Goal: Browse casually: Explore the website without a specific task or goal

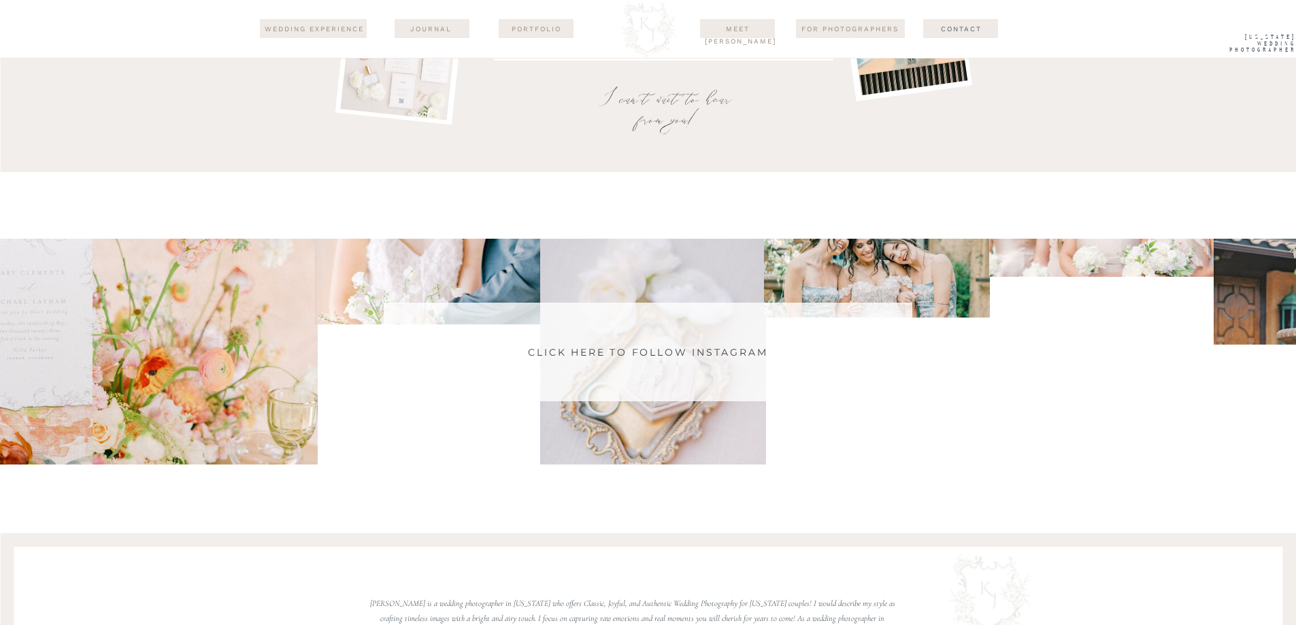
scroll to position [9043, 0]
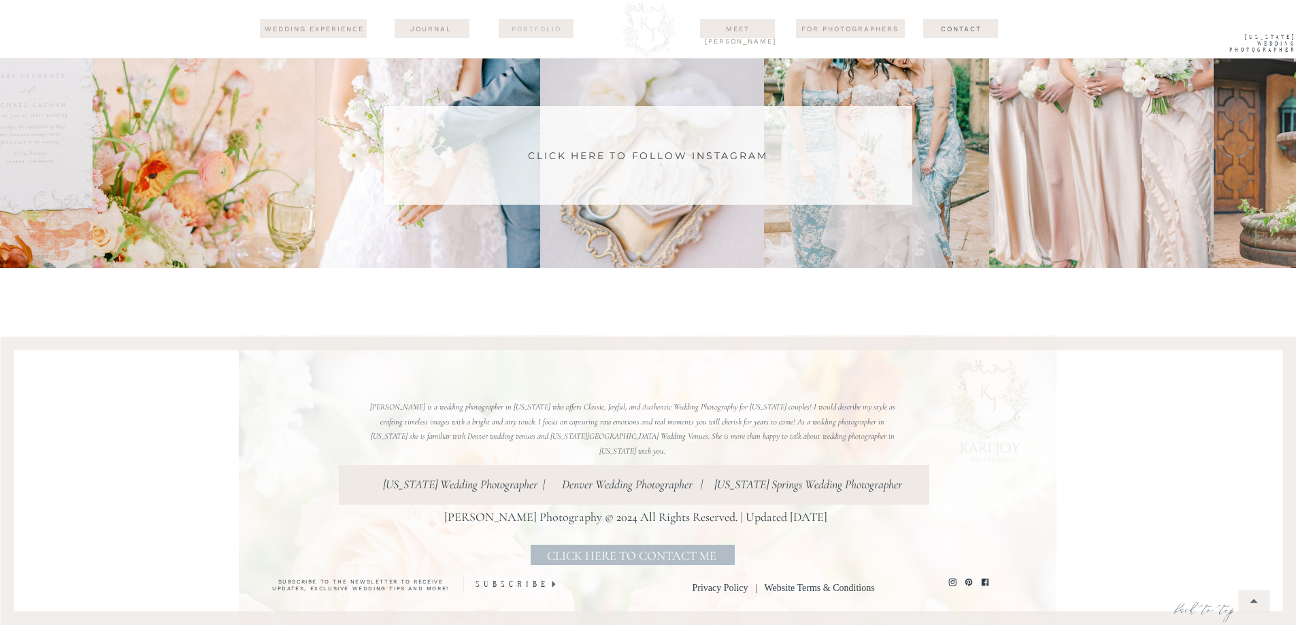
click at [525, 28] on nav "Portfolio" at bounding box center [537, 28] width 66 height 11
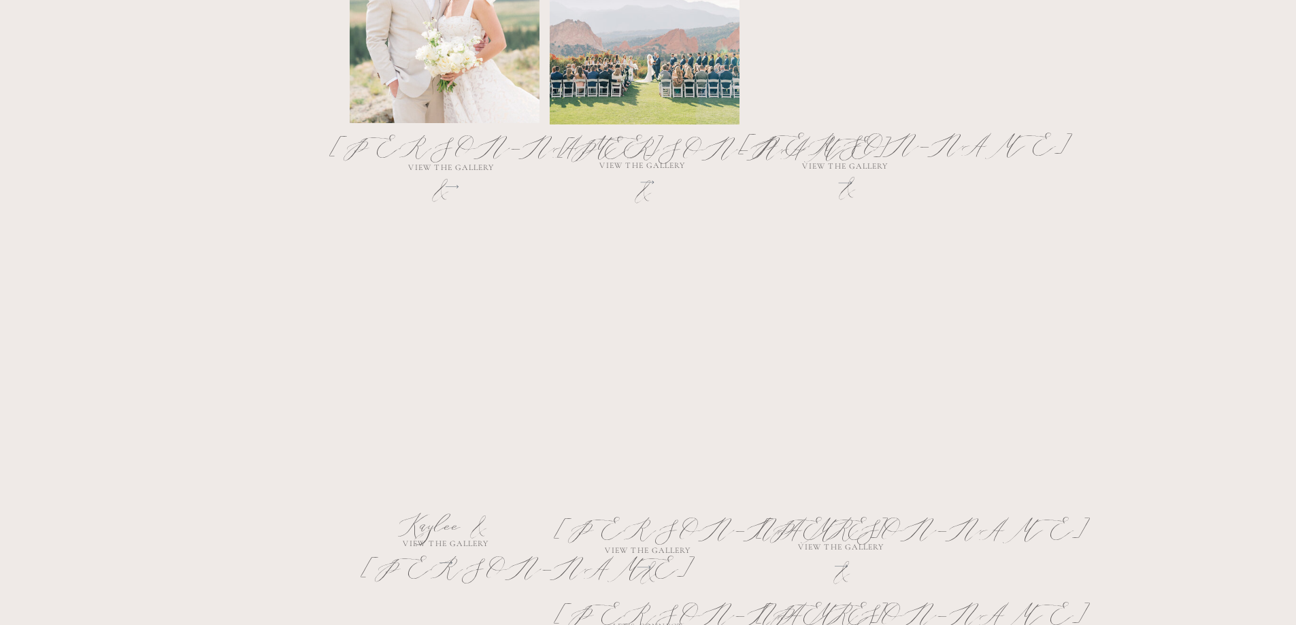
scroll to position [817, 0]
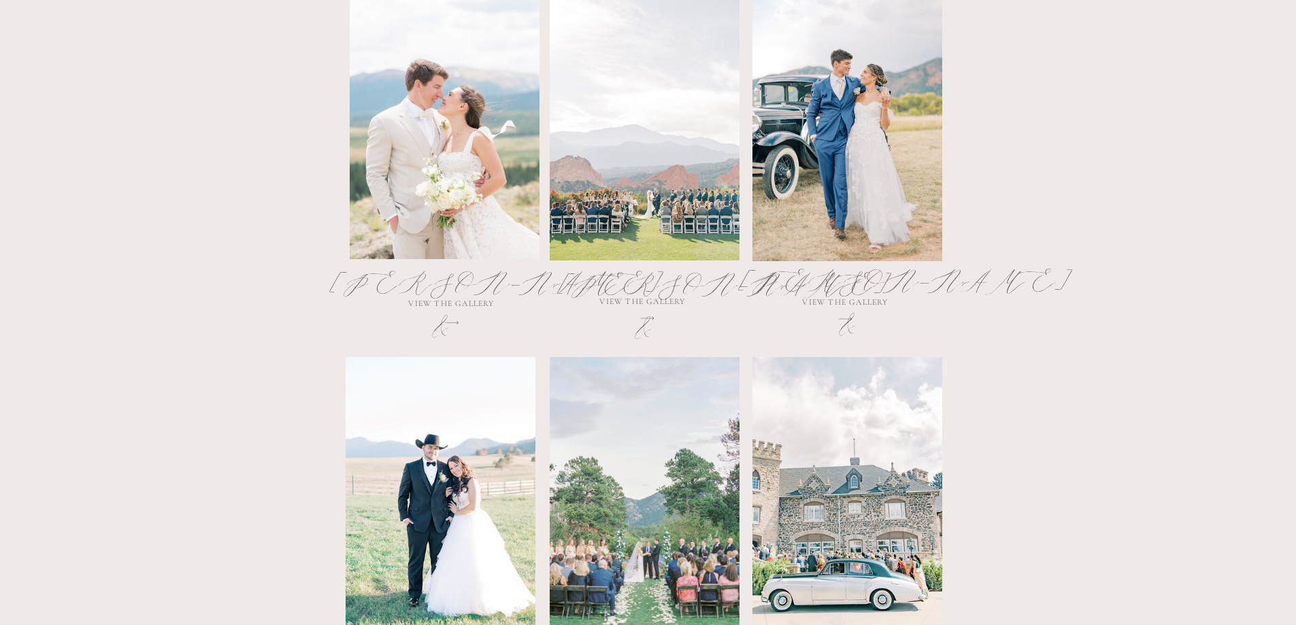
click at [474, 195] on div at bounding box center [445, 118] width 190 height 282
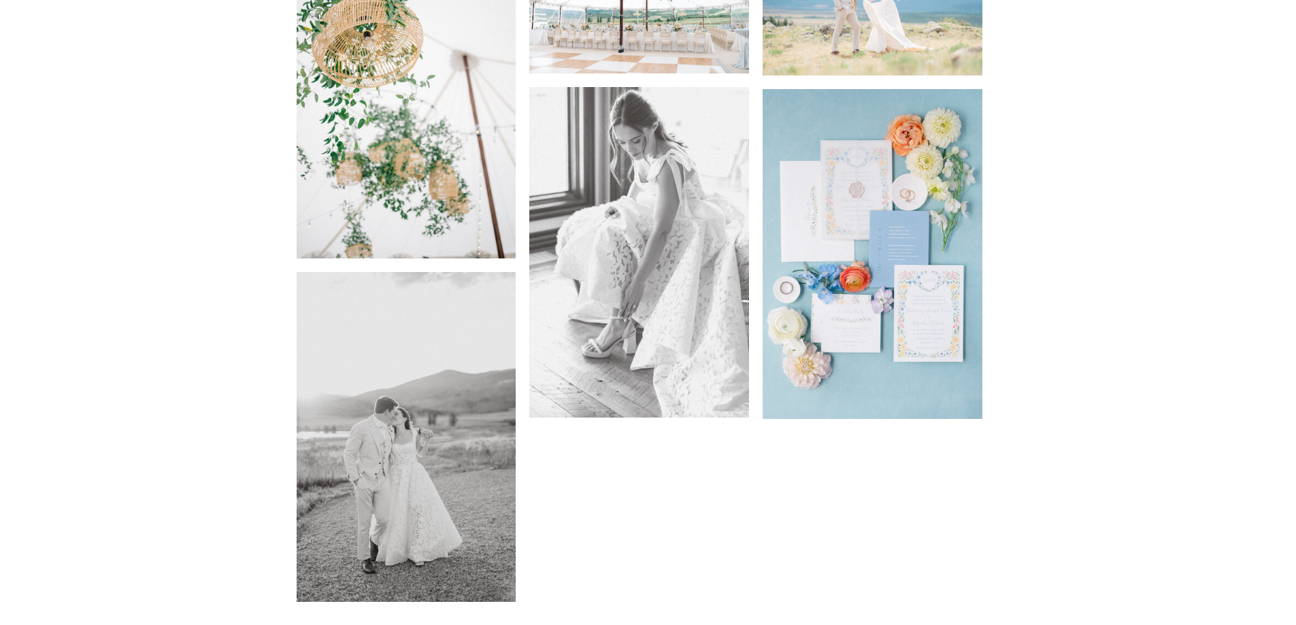
scroll to position [4721, 0]
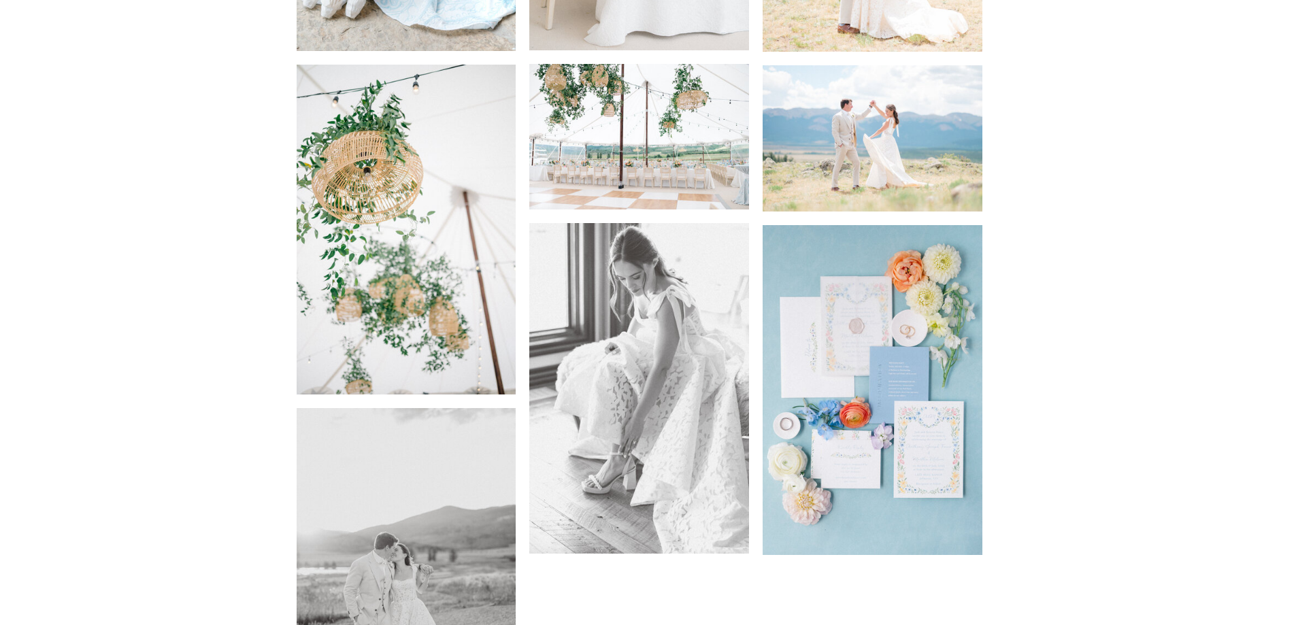
click at [648, 362] on img at bounding box center [639, 388] width 220 height 330
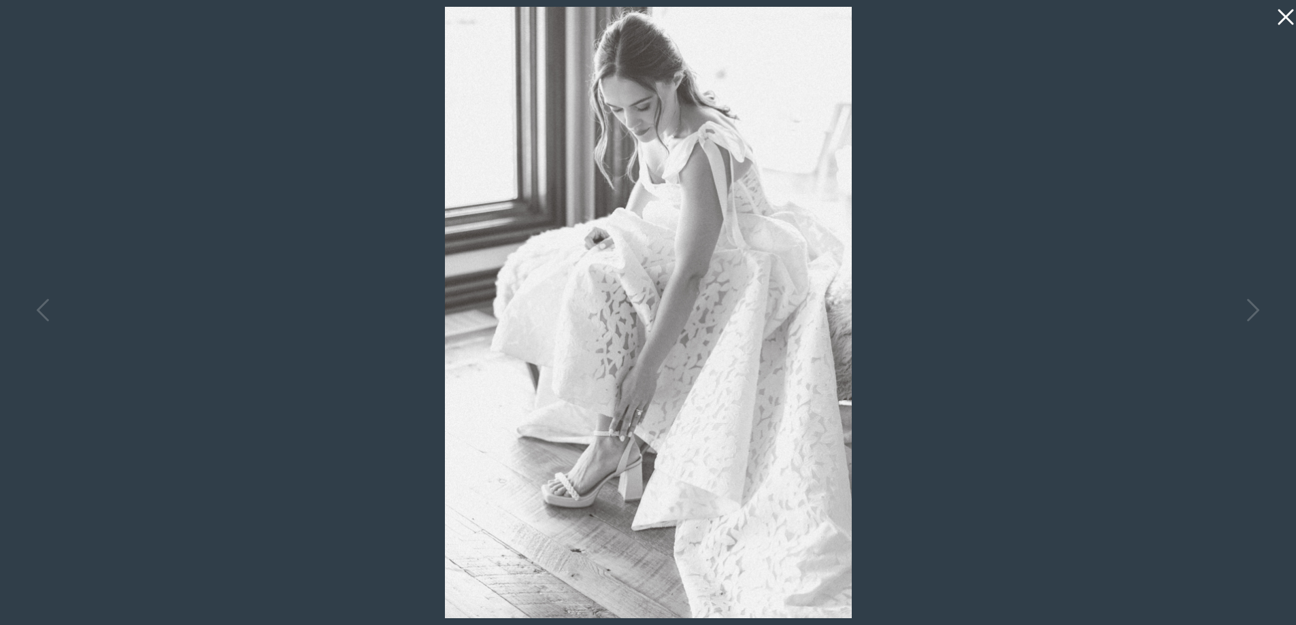
click at [1285, 14] on icon at bounding box center [1282, 13] width 27 height 27
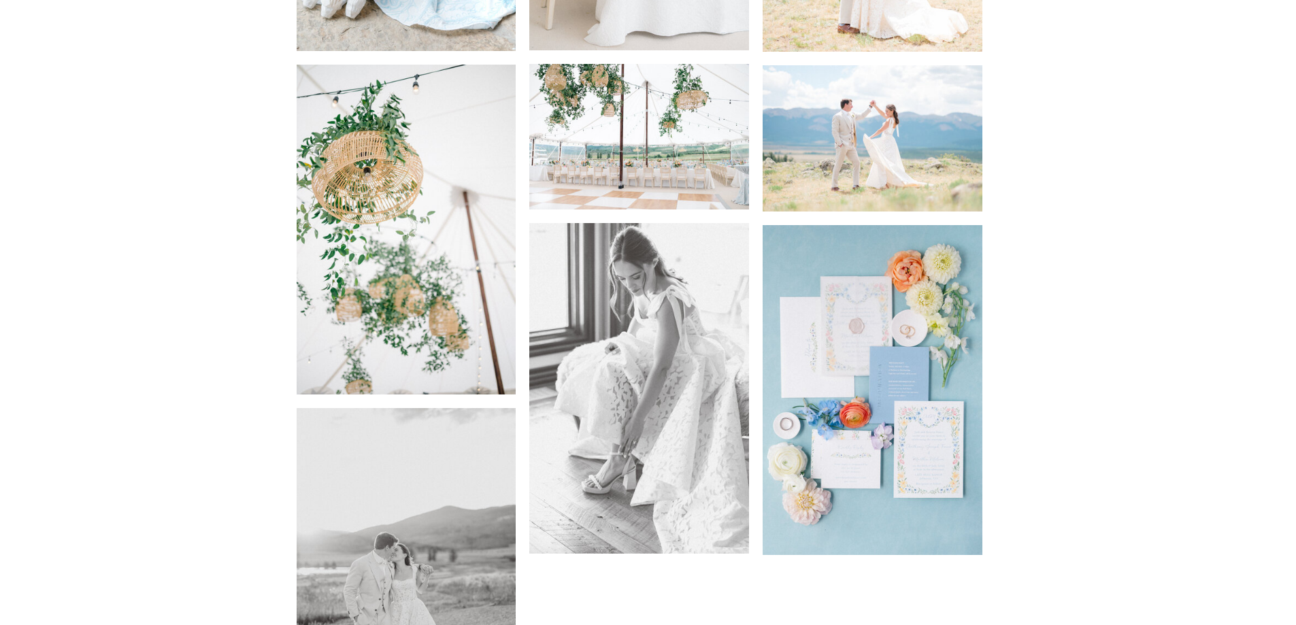
scroll to position [4585, 0]
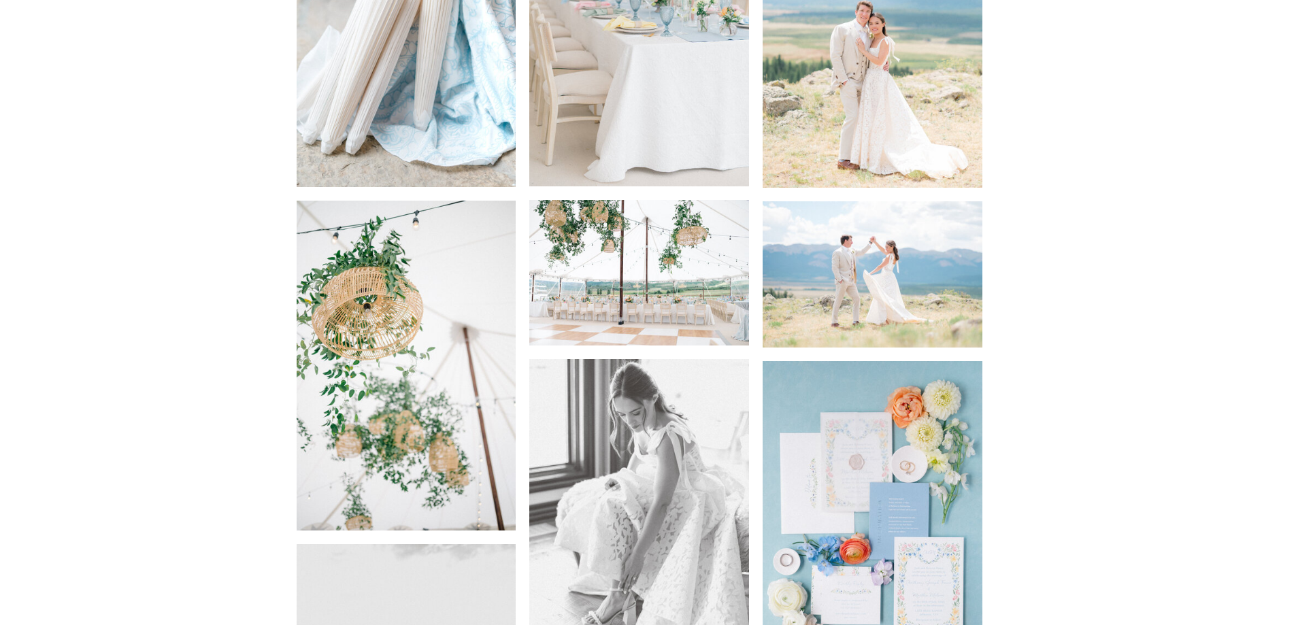
click at [648, 305] on img at bounding box center [639, 273] width 220 height 146
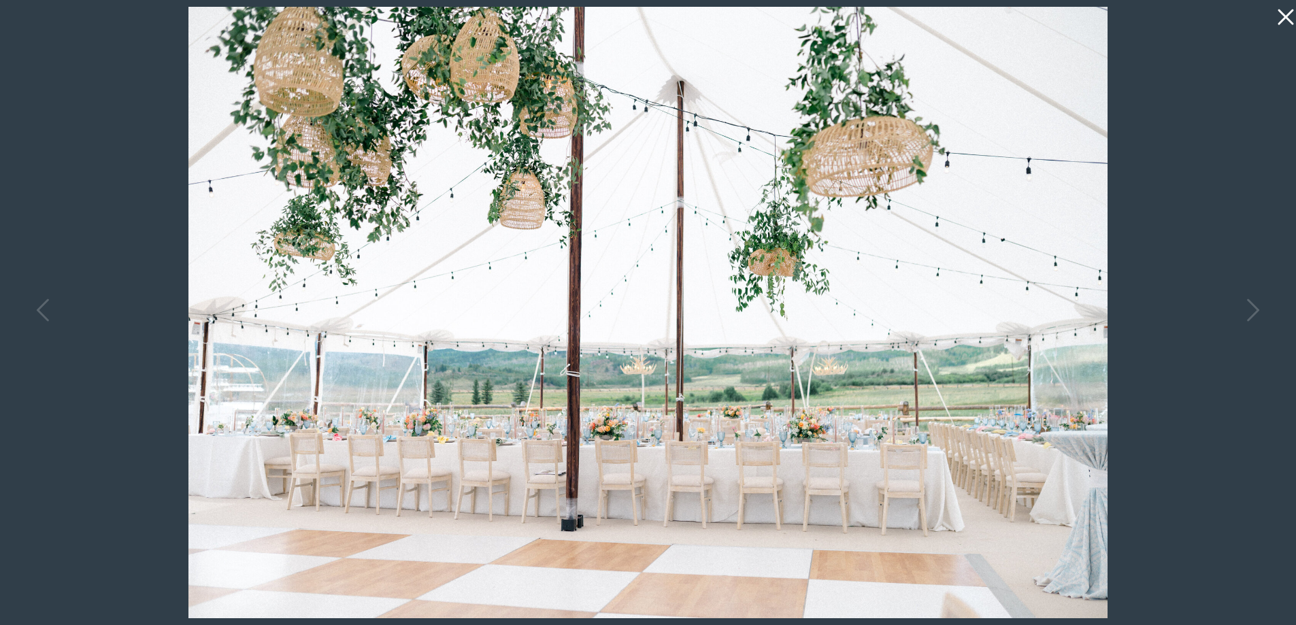
click at [1288, 12] on icon at bounding box center [1282, 13] width 27 height 27
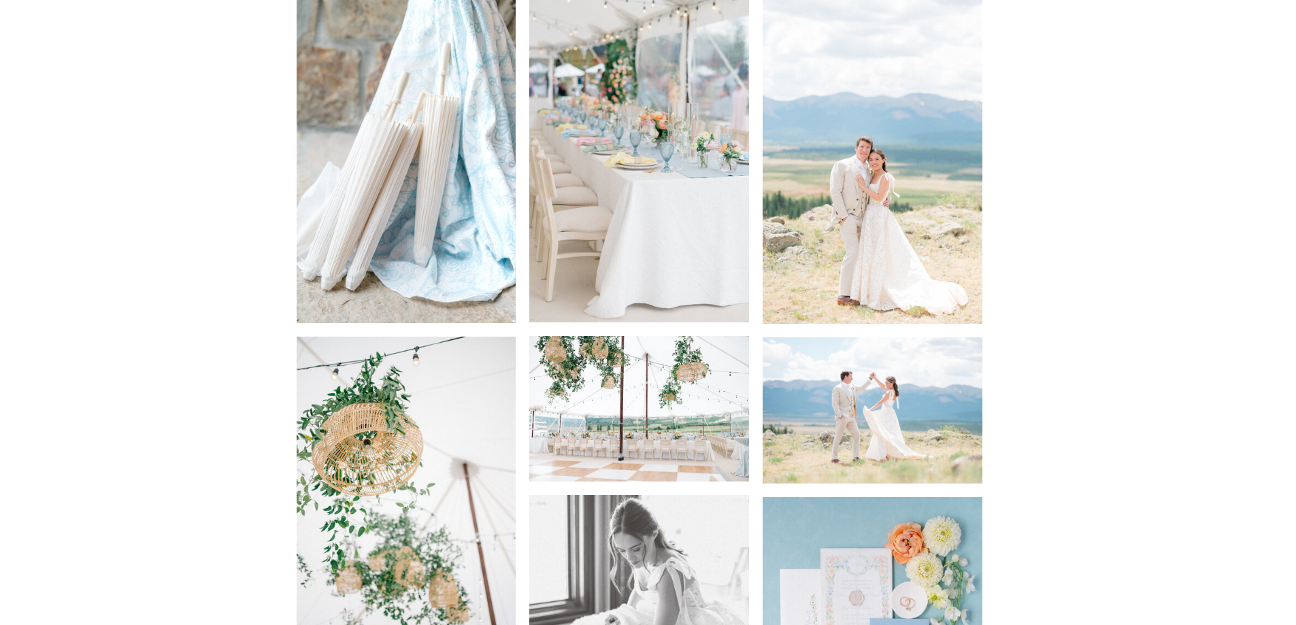
scroll to position [4313, 0]
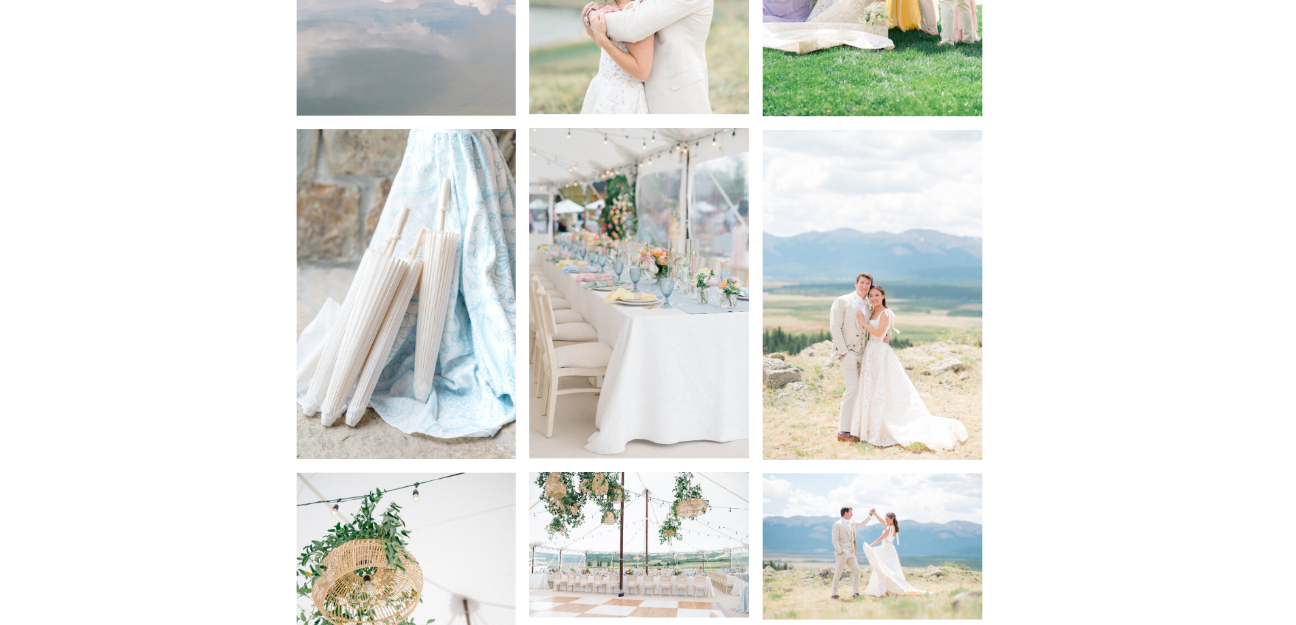
click at [670, 299] on img at bounding box center [639, 293] width 220 height 330
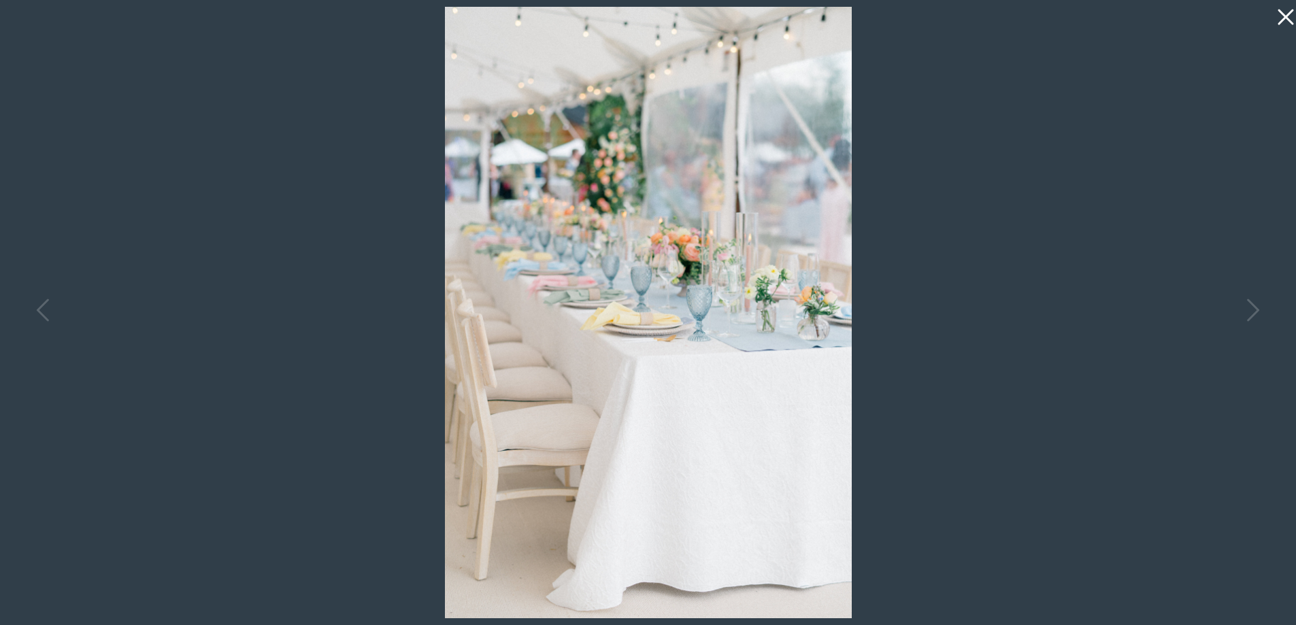
click at [1290, 17] on icon at bounding box center [1282, 13] width 27 height 27
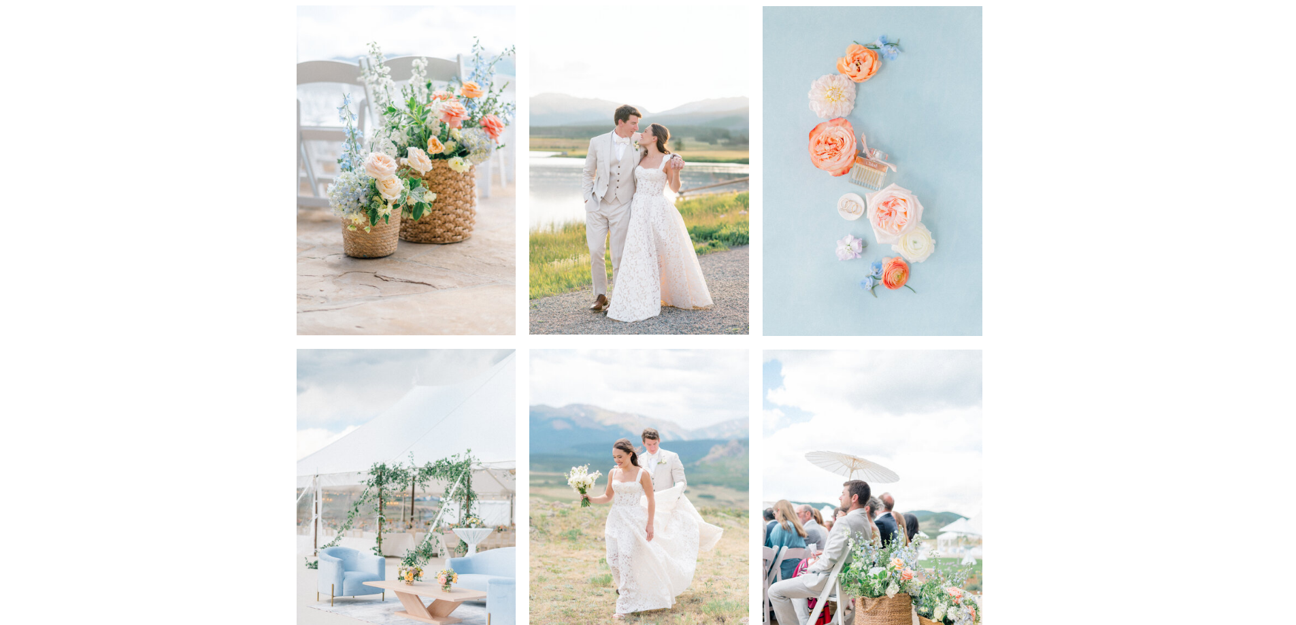
scroll to position [3360, 0]
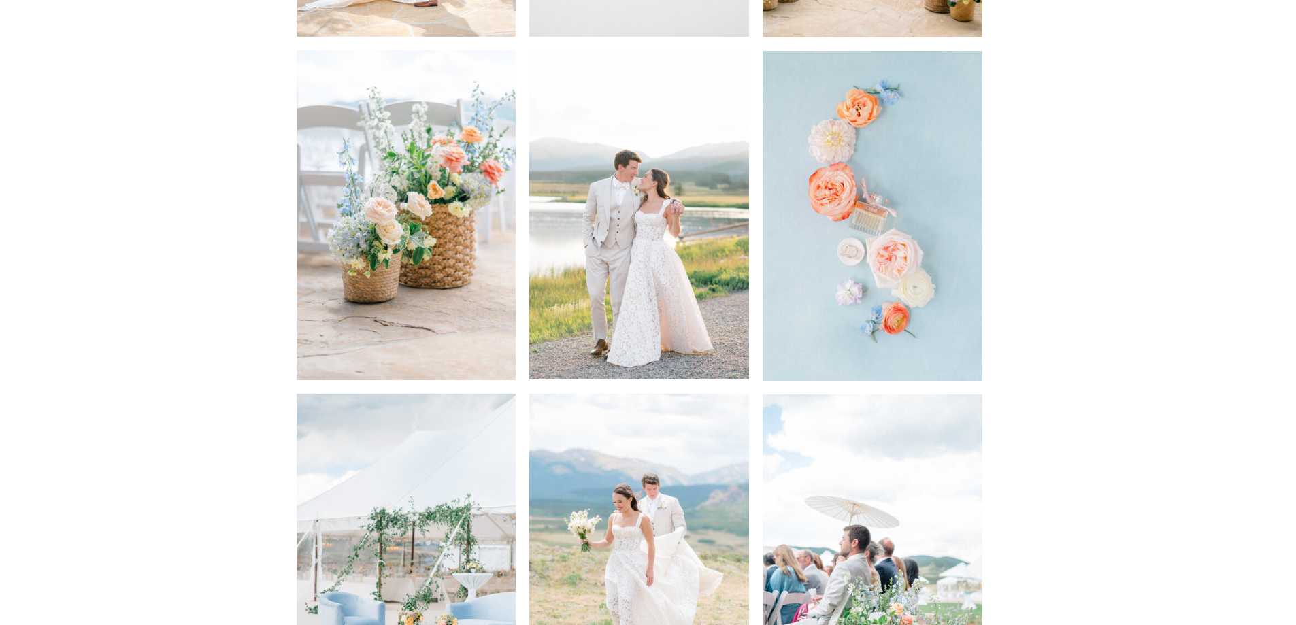
click at [672, 257] on img at bounding box center [639, 214] width 220 height 329
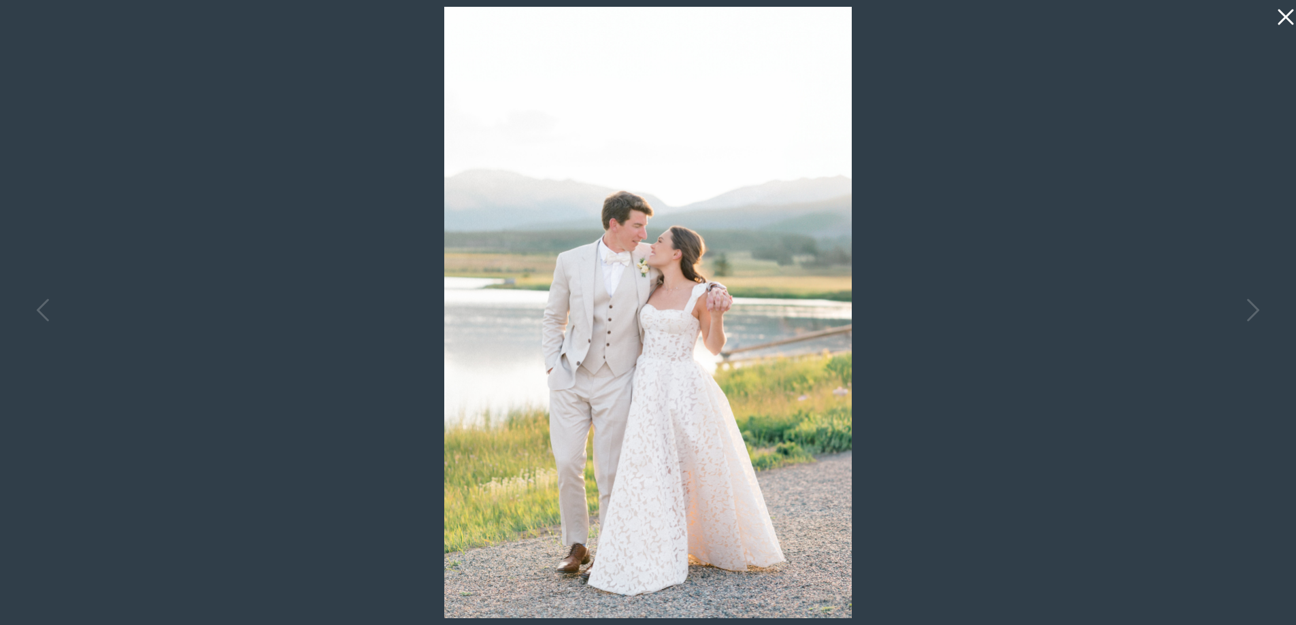
click at [1287, 17] on icon at bounding box center [1286, 18] width 16 height 16
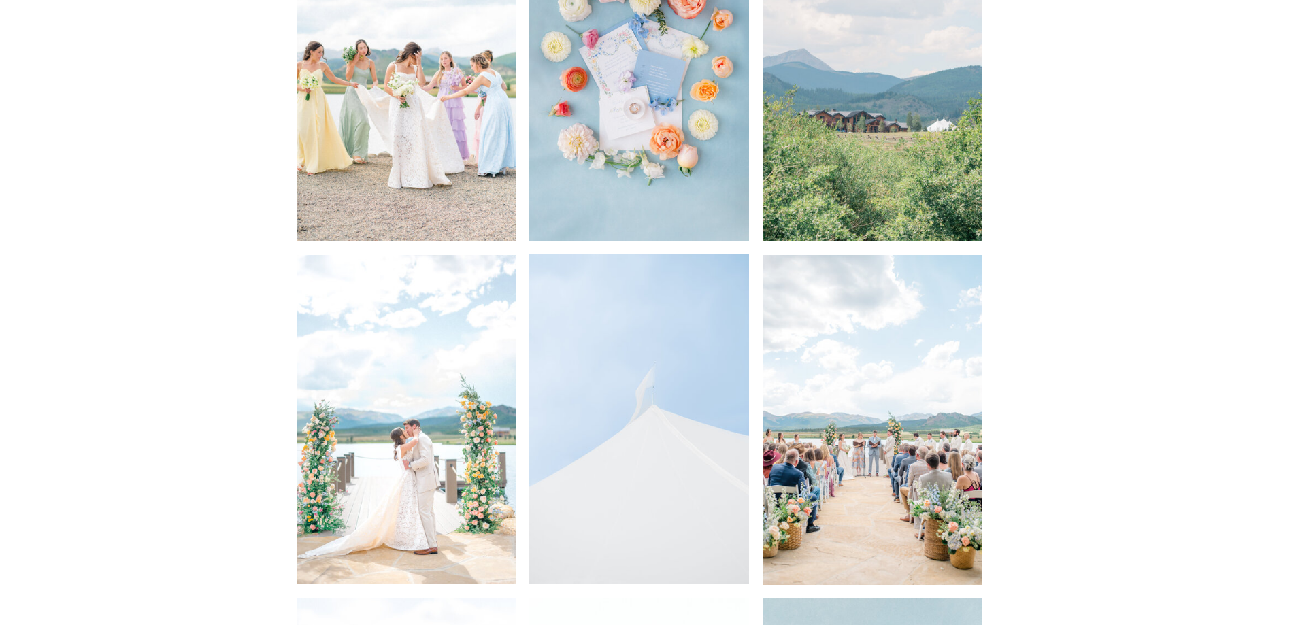
scroll to position [2680, 0]
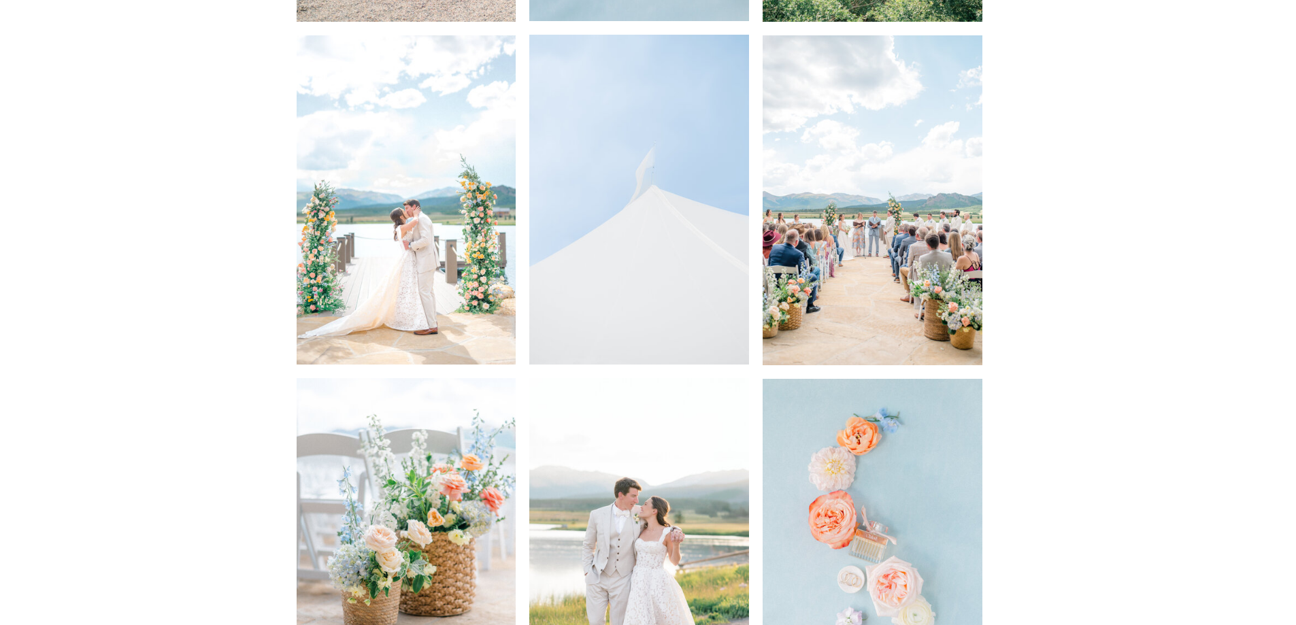
scroll to position [3088, 0]
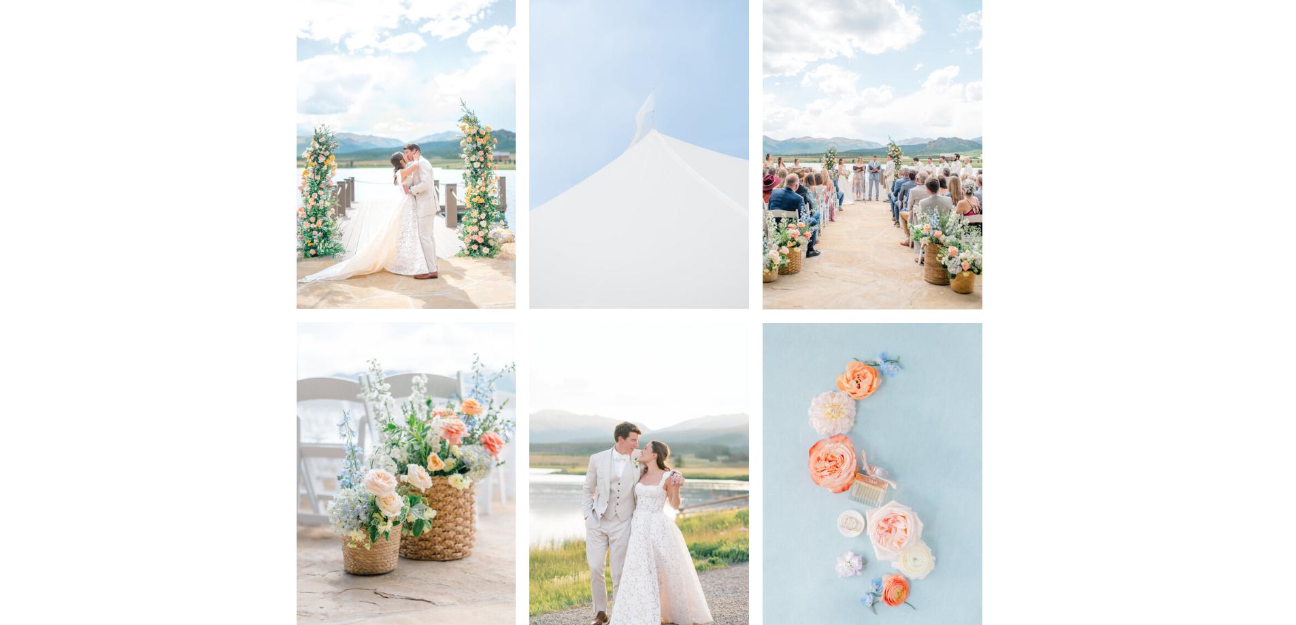
click at [488, 282] on img at bounding box center [407, 144] width 220 height 329
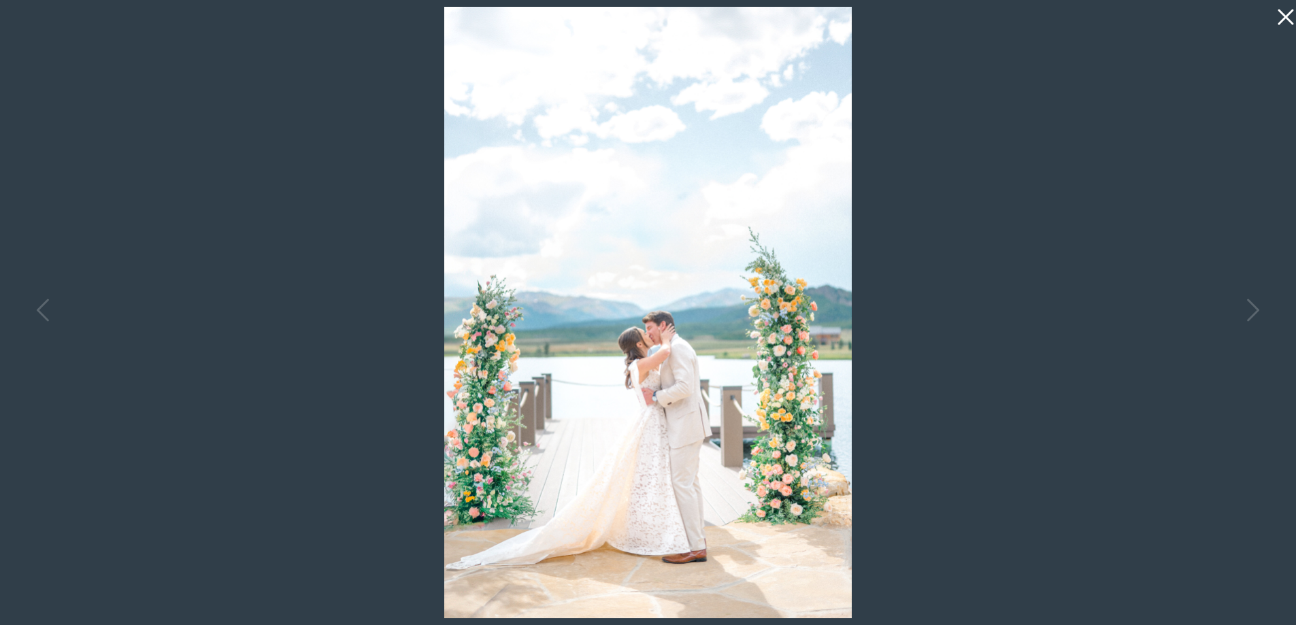
scroll to position [3224, 0]
click at [1292, 8] on icon at bounding box center [1282, 13] width 27 height 27
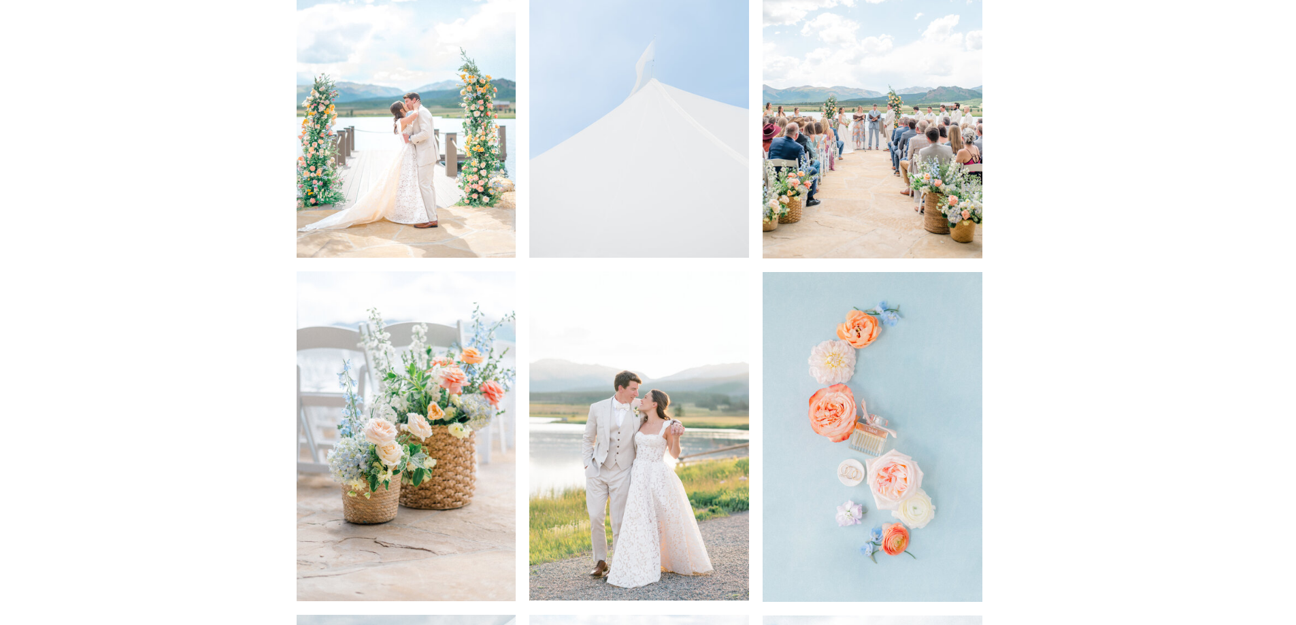
scroll to position [3088, 0]
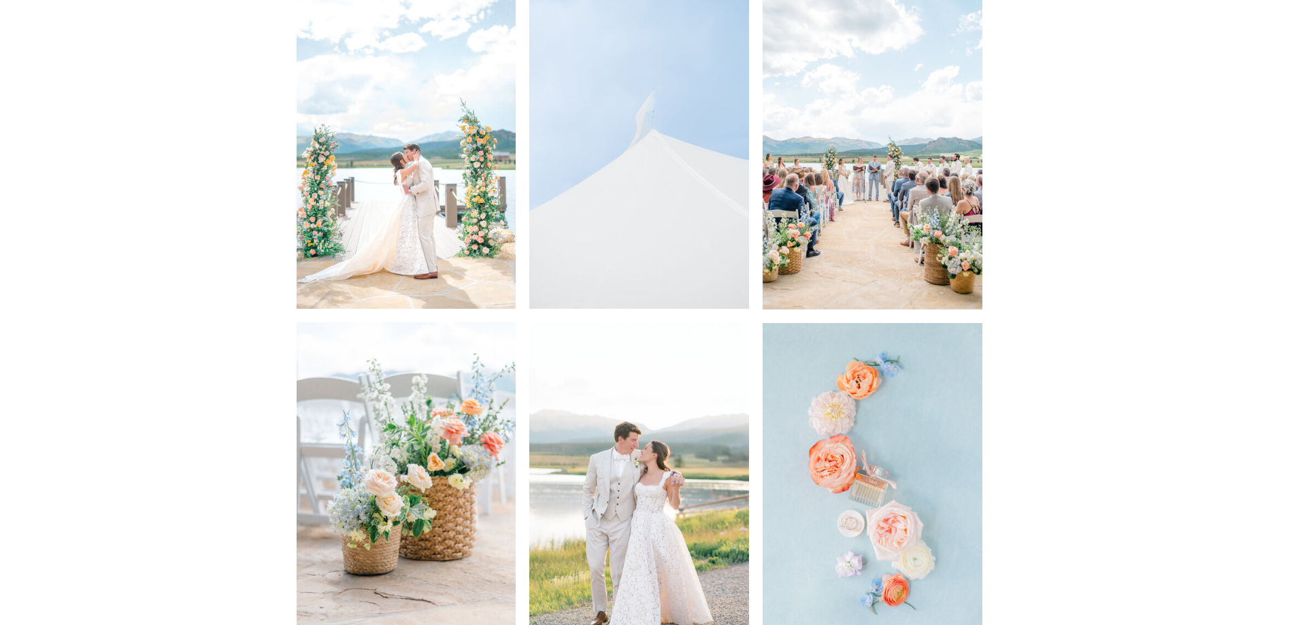
click at [902, 166] on img at bounding box center [873, 145] width 220 height 330
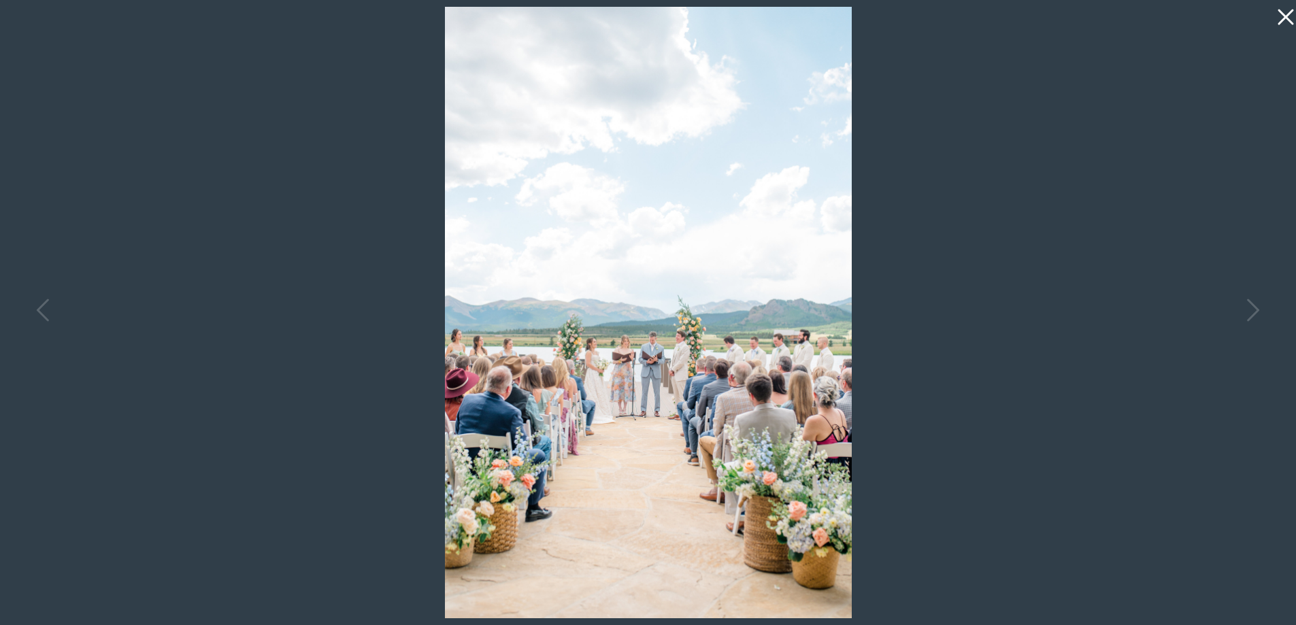
click at [1282, 11] on icon at bounding box center [1282, 13] width 27 height 27
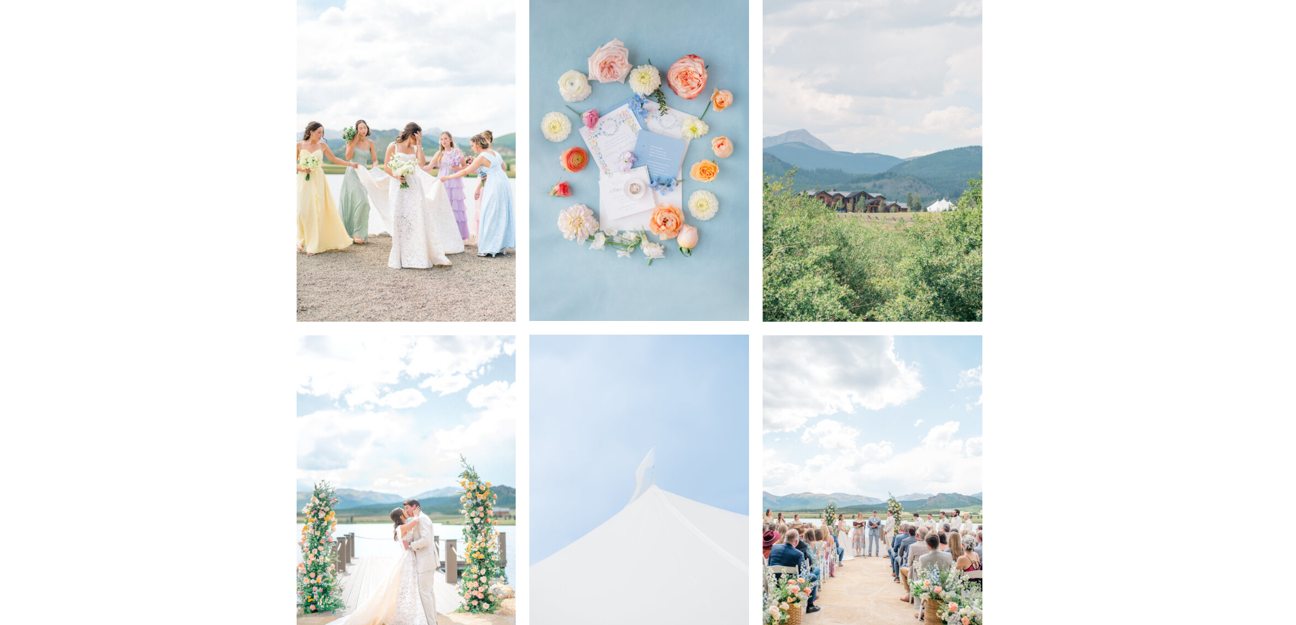
scroll to position [2680, 0]
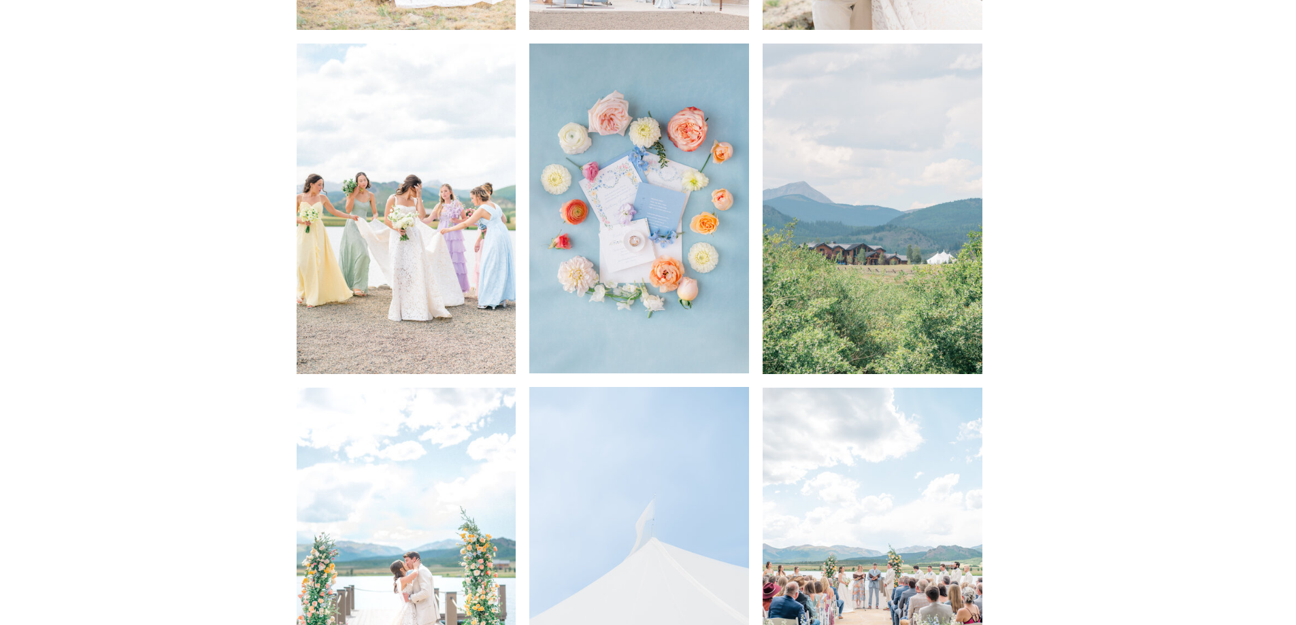
click at [451, 257] on img at bounding box center [407, 209] width 220 height 330
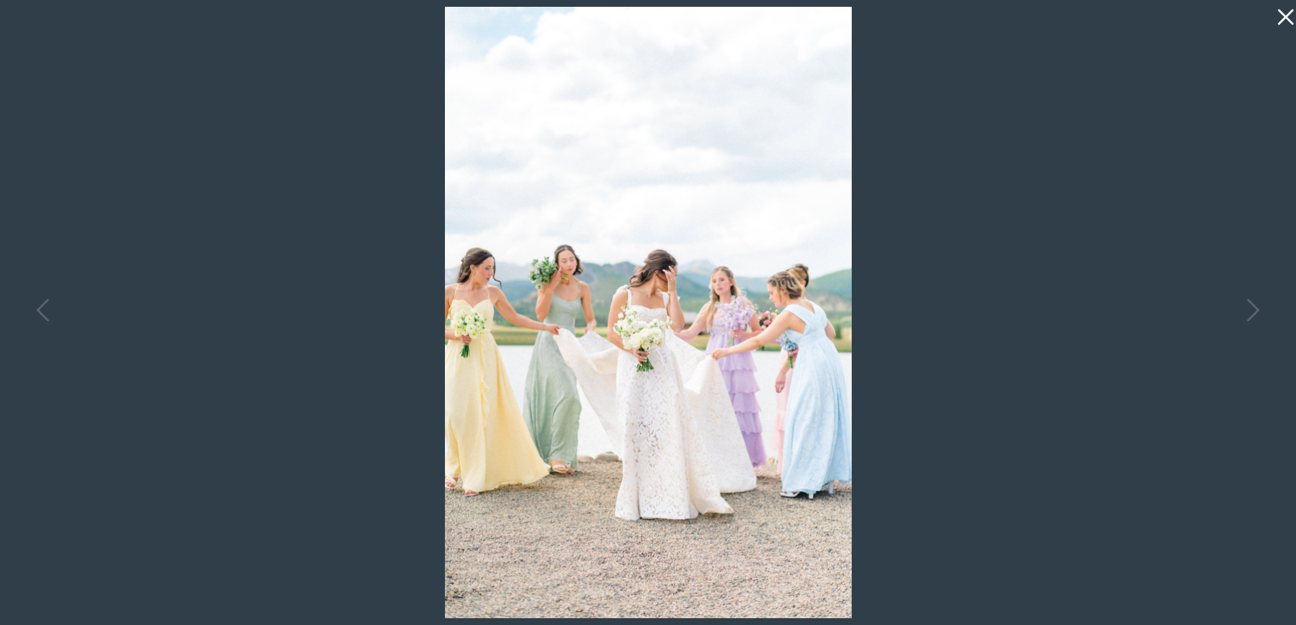
click at [1278, 16] on icon at bounding box center [1282, 13] width 27 height 27
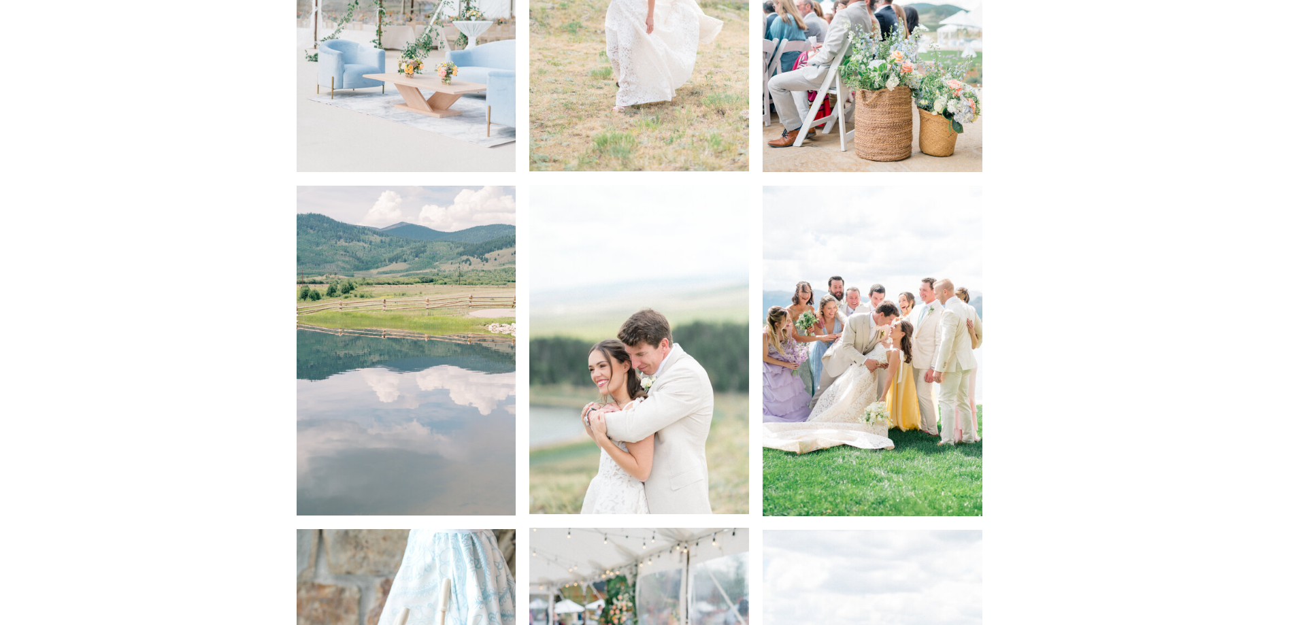
scroll to position [3905, 0]
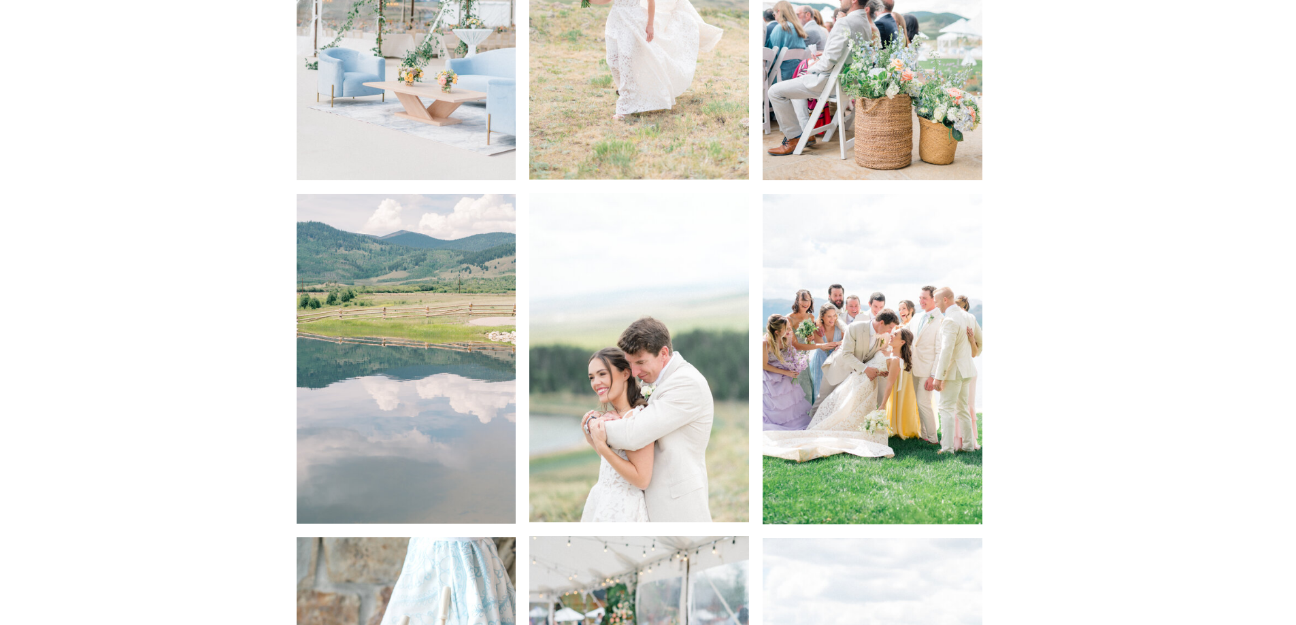
click at [684, 347] on img at bounding box center [639, 357] width 220 height 329
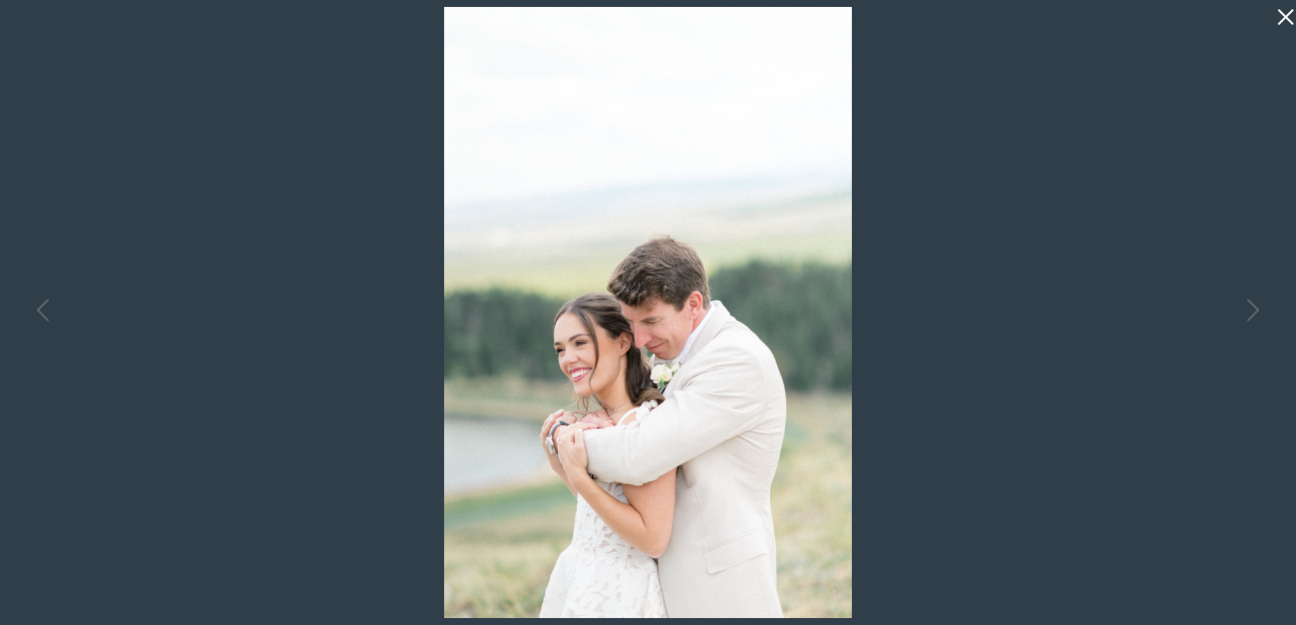
click at [1292, 18] on icon at bounding box center [1282, 13] width 27 height 27
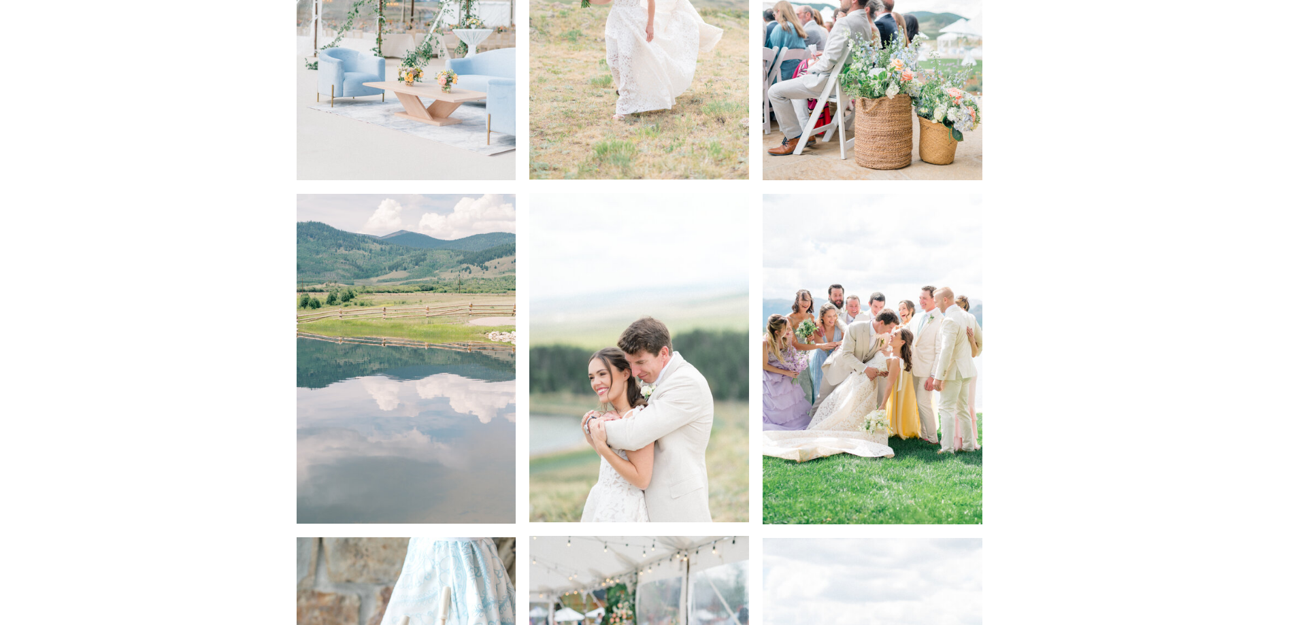
click at [893, 372] on img at bounding box center [873, 359] width 220 height 330
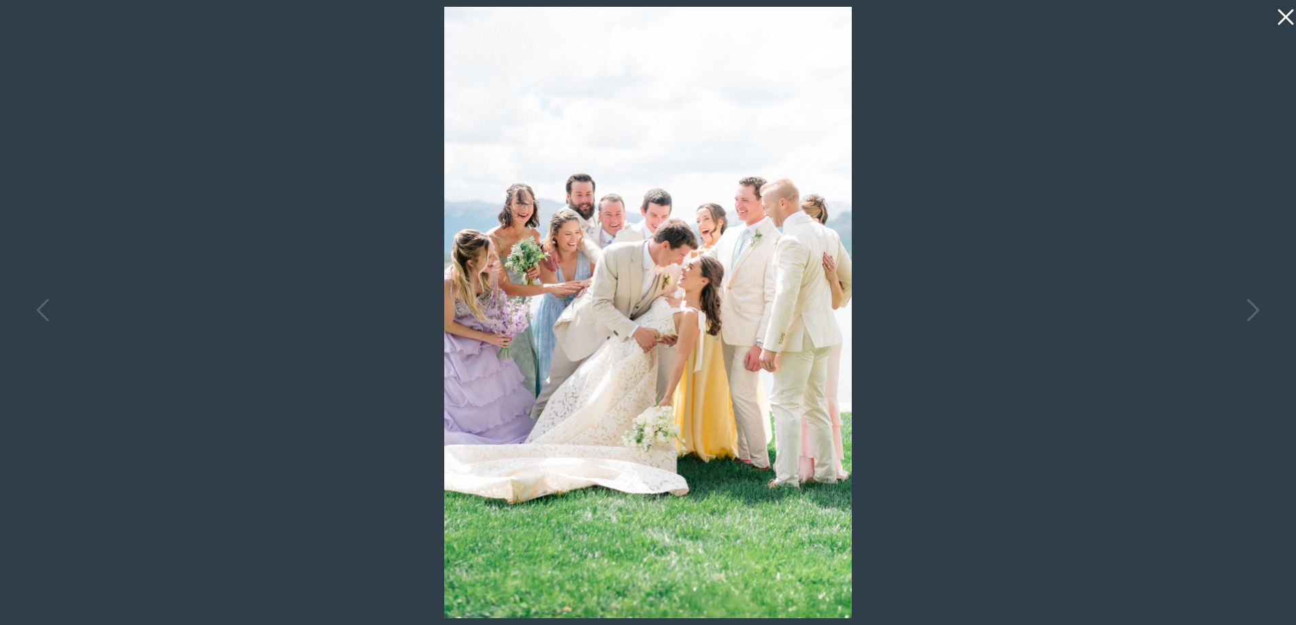
click at [1278, 18] on icon at bounding box center [1282, 13] width 27 height 27
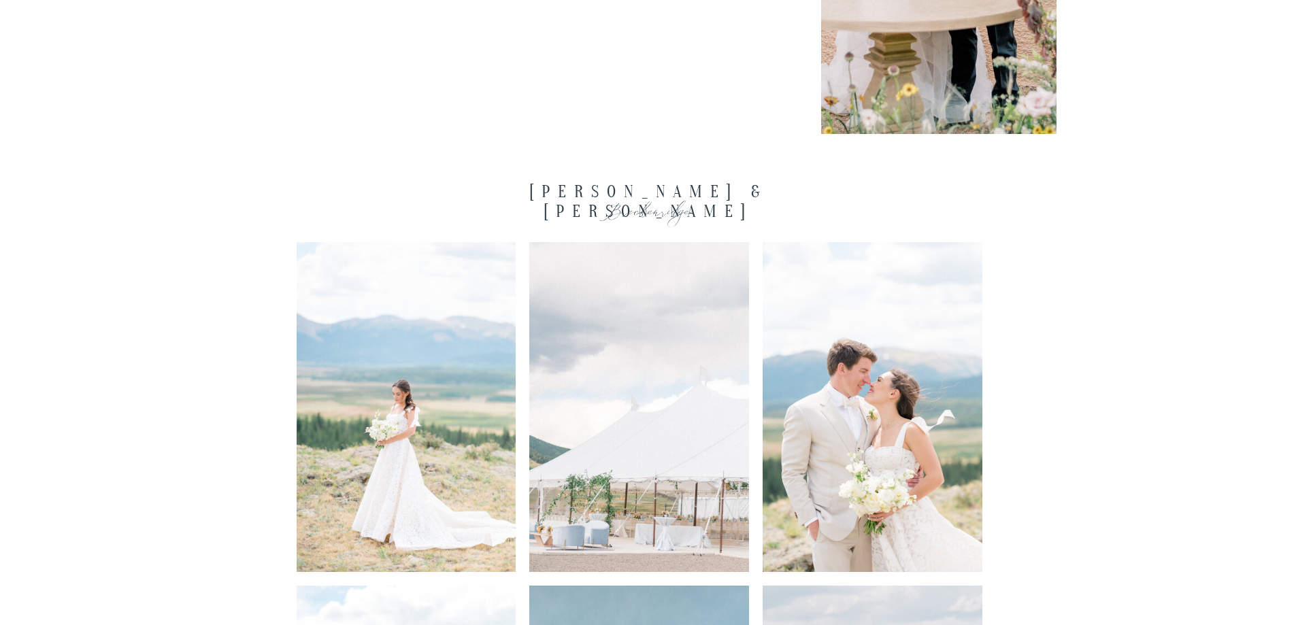
scroll to position [2135, 0]
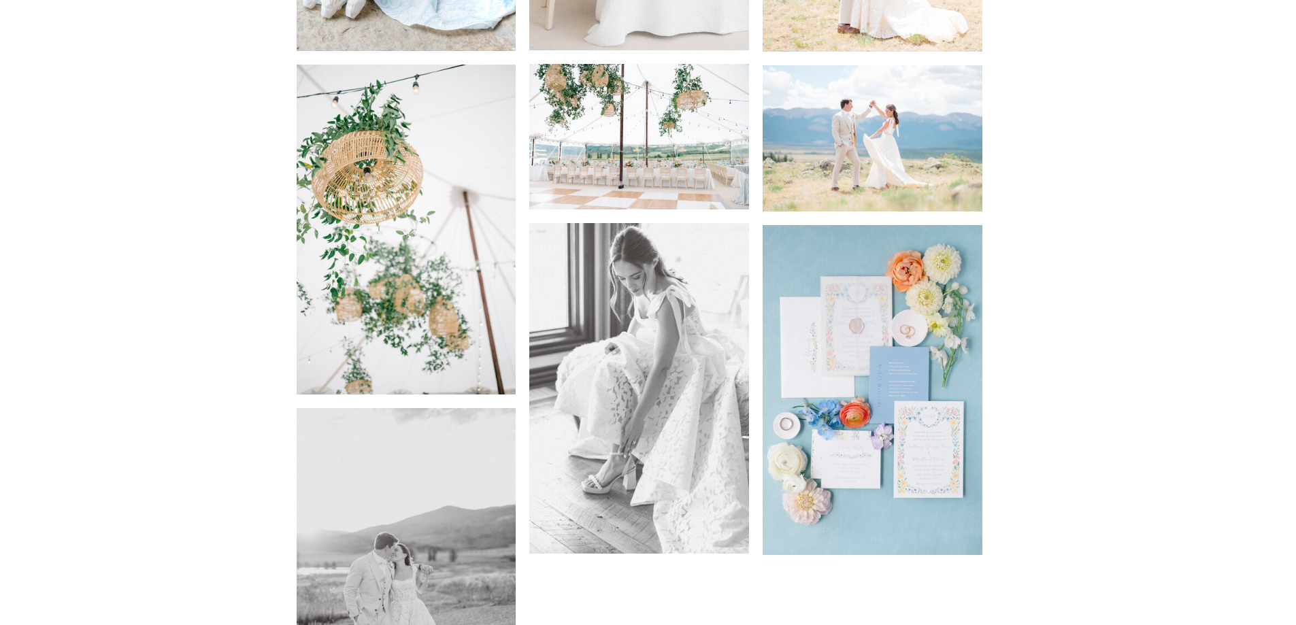
scroll to position [4993, 0]
